Goal: Navigation & Orientation: Understand site structure

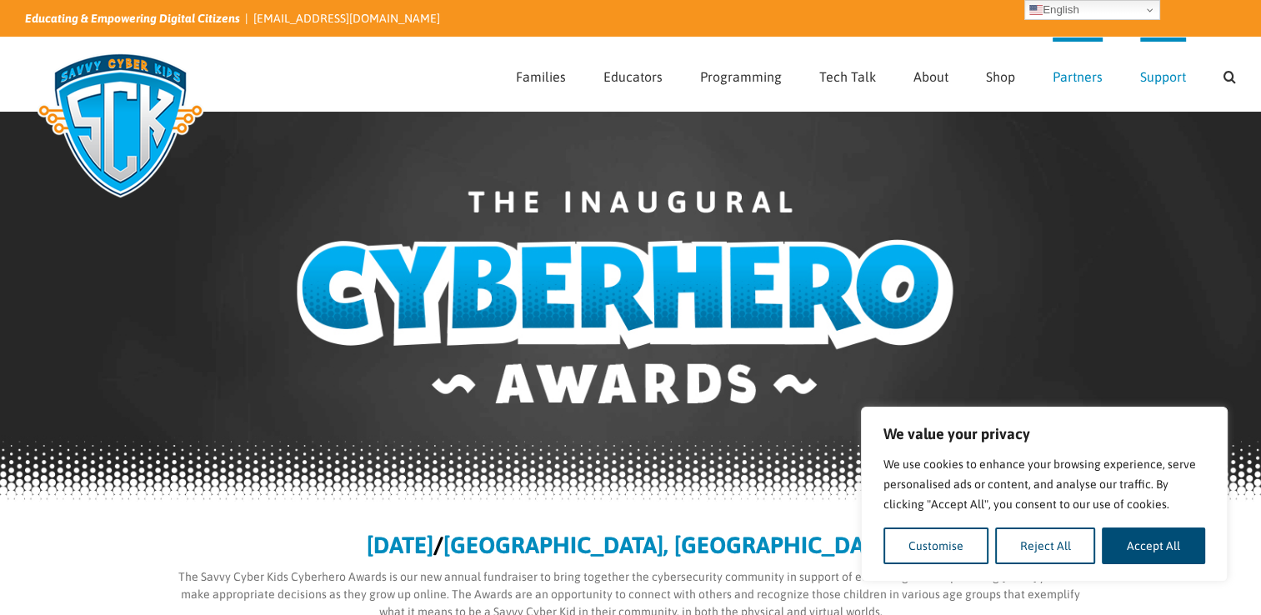
click at [1084, 72] on span "Partners" at bounding box center [1077, 76] width 50 height 13
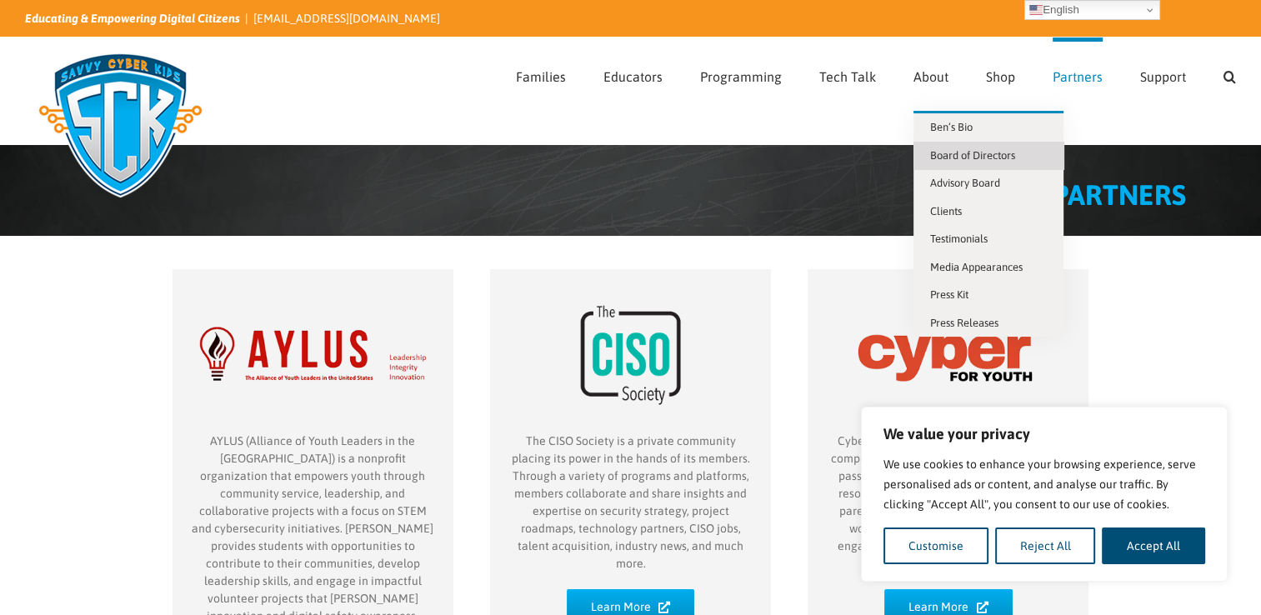
click at [969, 157] on span "Board of Directors" at bounding box center [972, 155] width 85 height 12
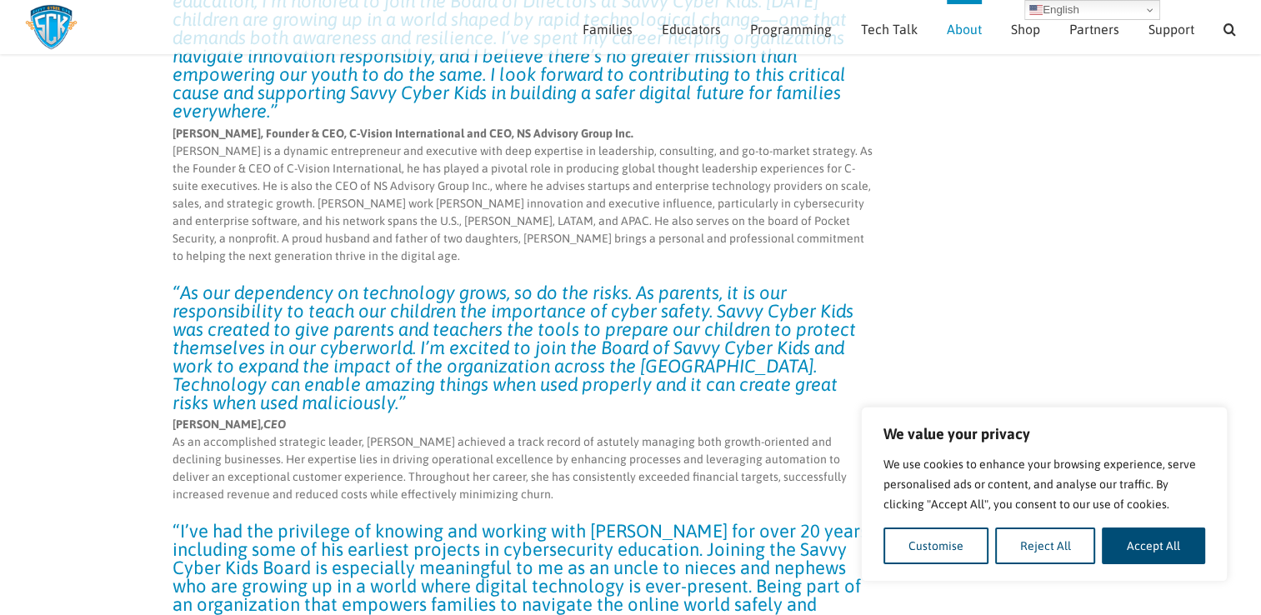
scroll to position [4733, 0]
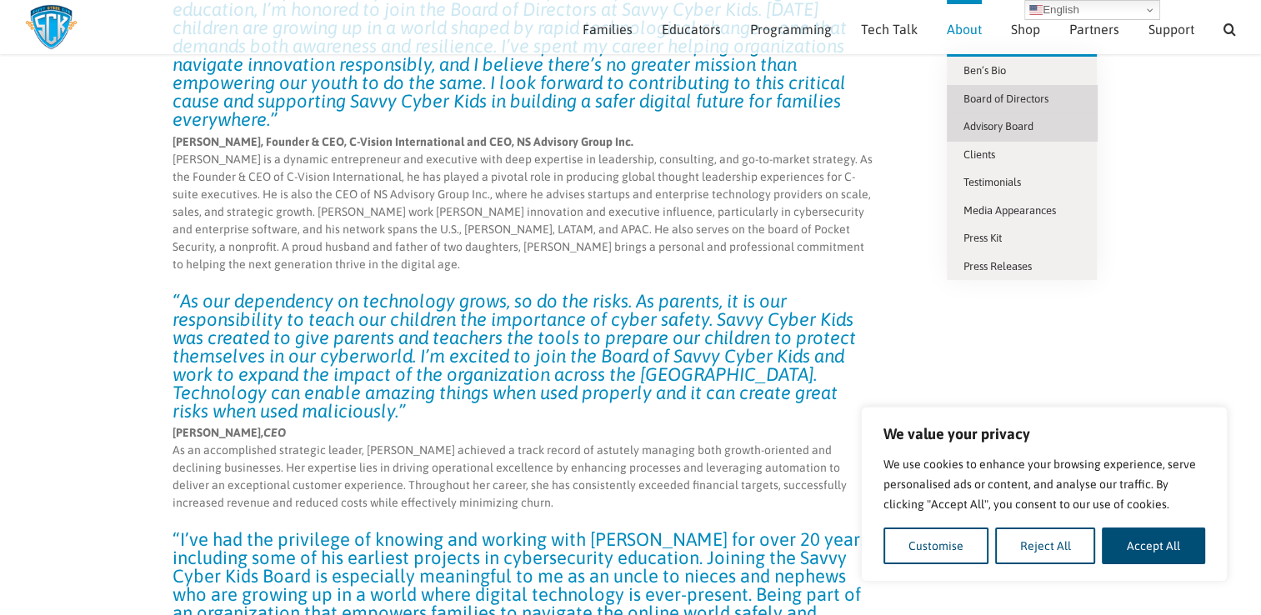
click at [991, 125] on span "Advisory Board" at bounding box center [998, 126] width 70 height 12
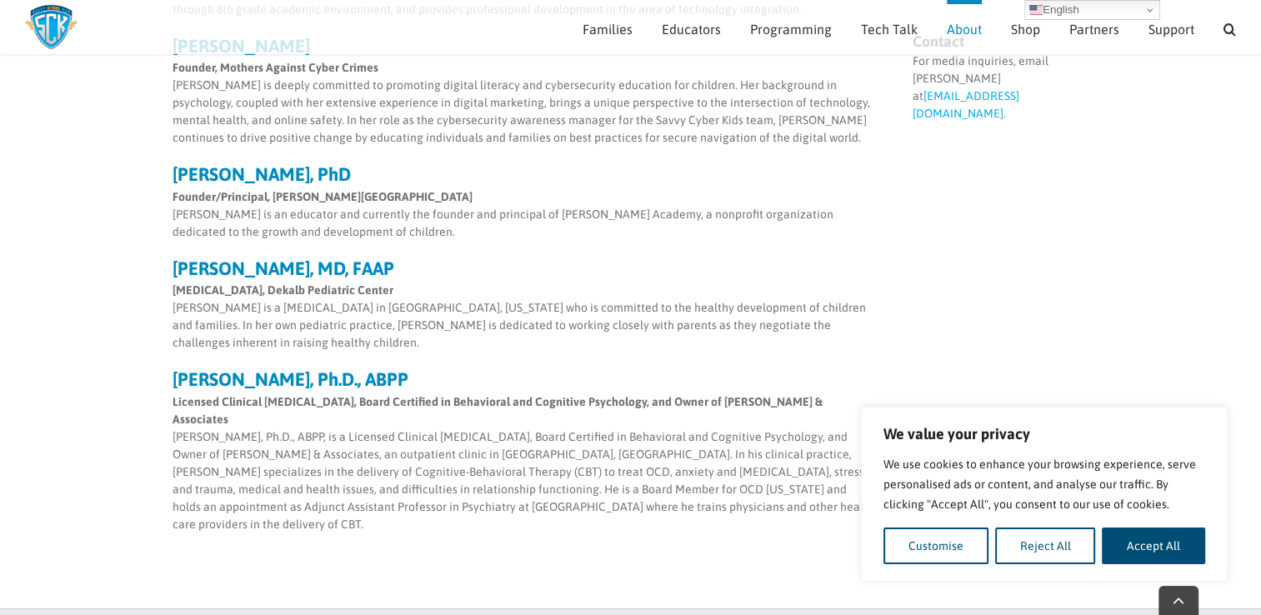
scroll to position [736, 0]
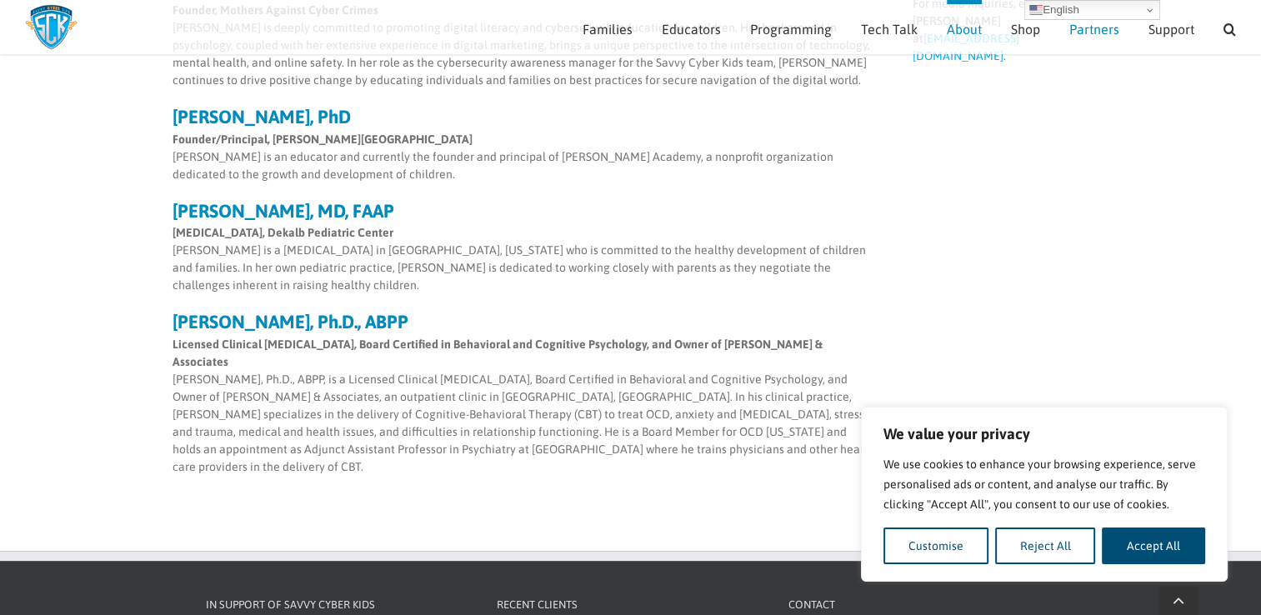
click at [1102, 26] on span "Partners" at bounding box center [1094, 28] width 50 height 13
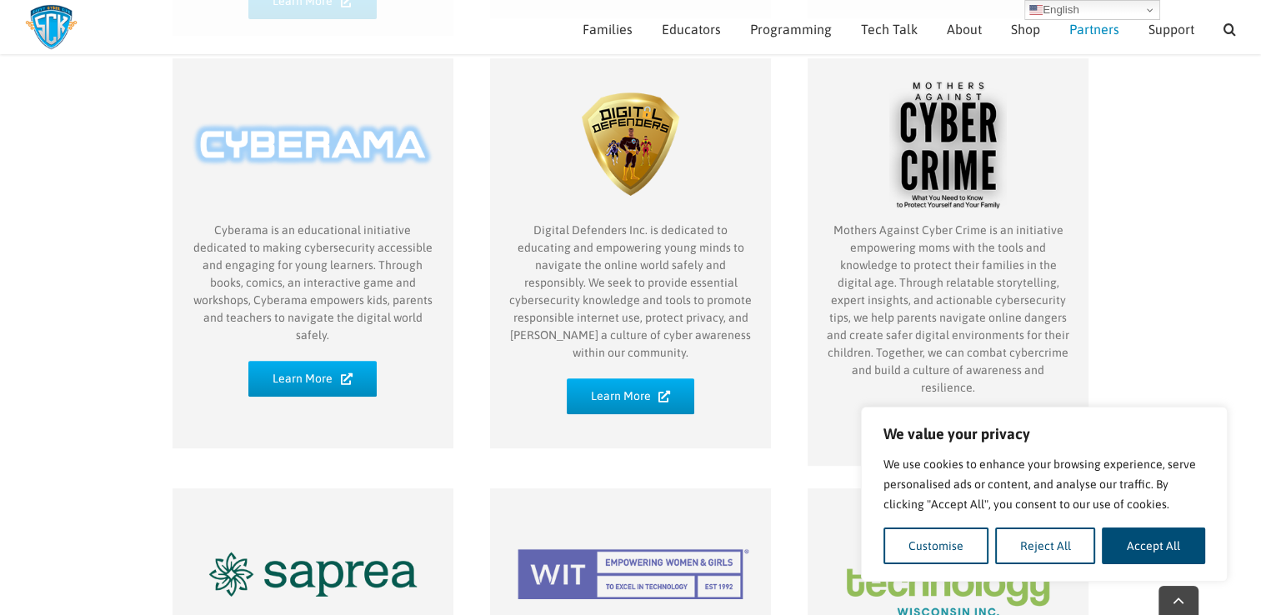
scroll to position [653, 0]
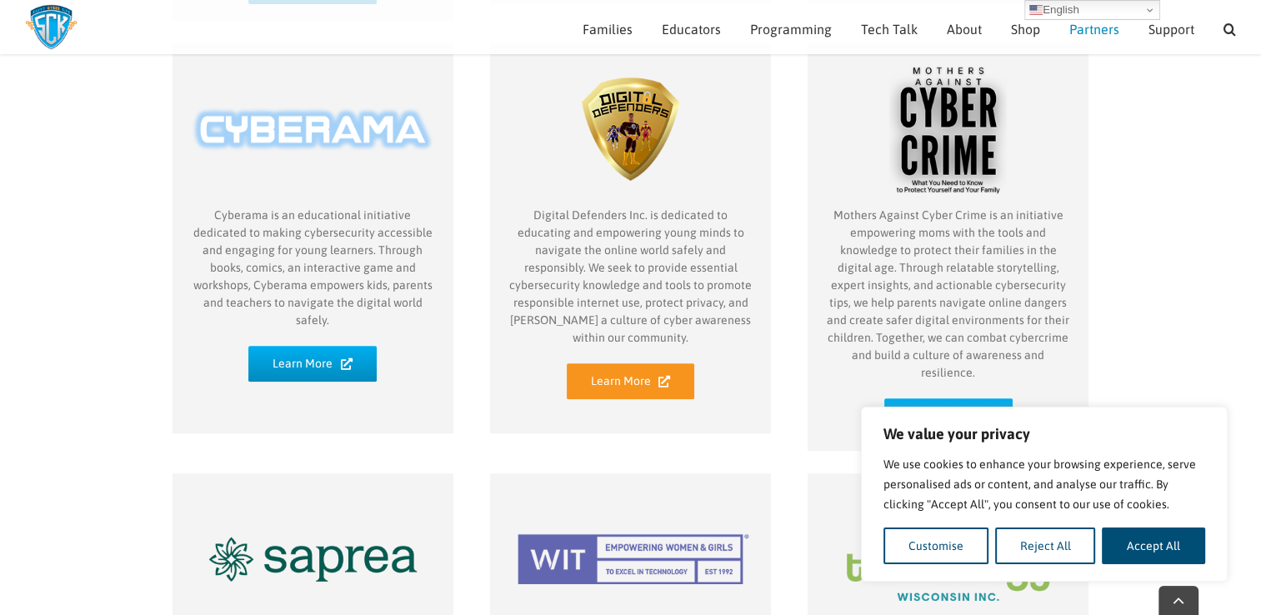
click at [642, 374] on span "Learn More" at bounding box center [621, 381] width 60 height 14
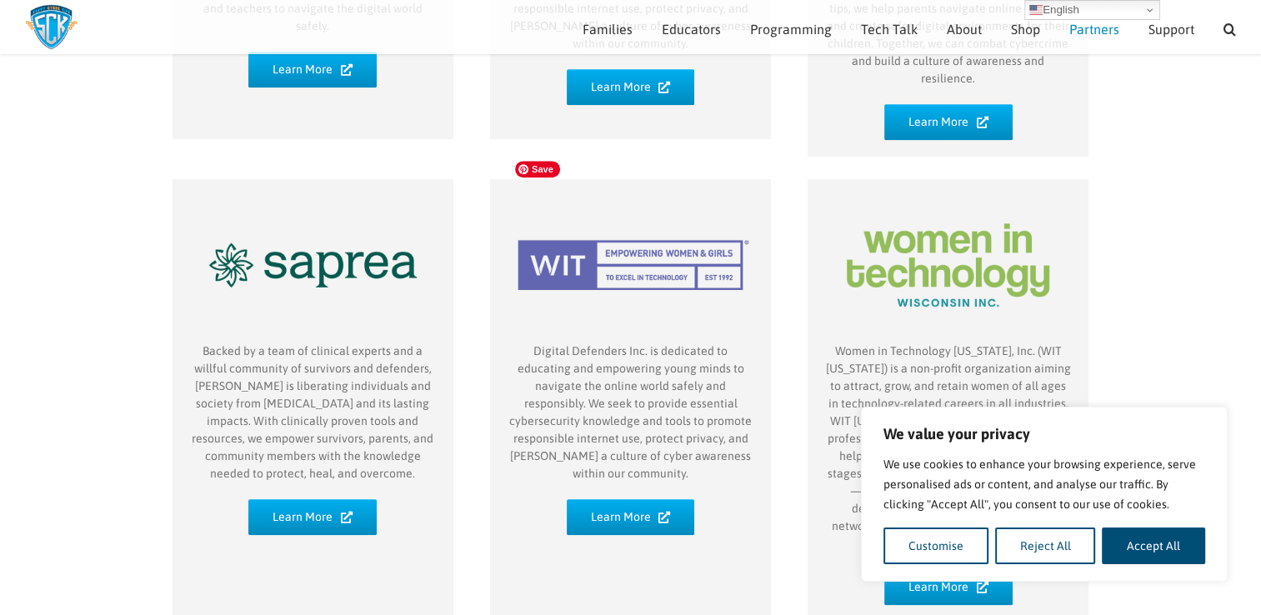
scroll to position [820, 0]
